Goal: Transaction & Acquisition: Purchase product/service

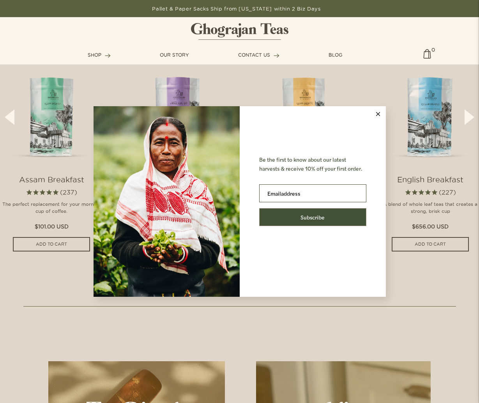
scroll to position [402, 0]
click at [380, 112] on icon at bounding box center [378, 114] width 4 height 4
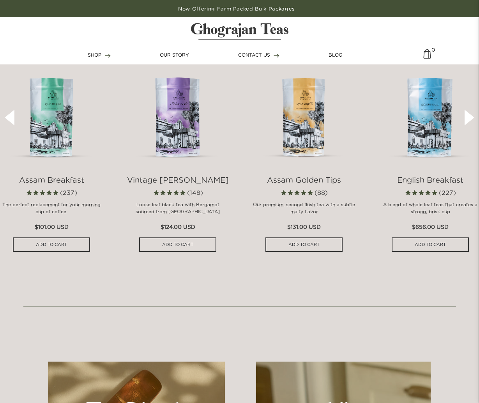
click at [298, 121] on img at bounding box center [304, 113] width 103 height 103
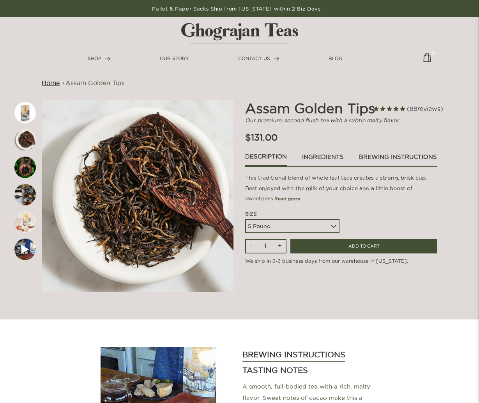
click at [334, 226] on div "5 Pound 10 Pound Paper Sack - 44 lbs" at bounding box center [292, 226] width 94 height 14
click at [334, 225] on div "5 Pound 10 Pound Paper Sack - 44 lbs" at bounding box center [292, 226] width 94 height 14
